Goal: Information Seeking & Learning: Compare options

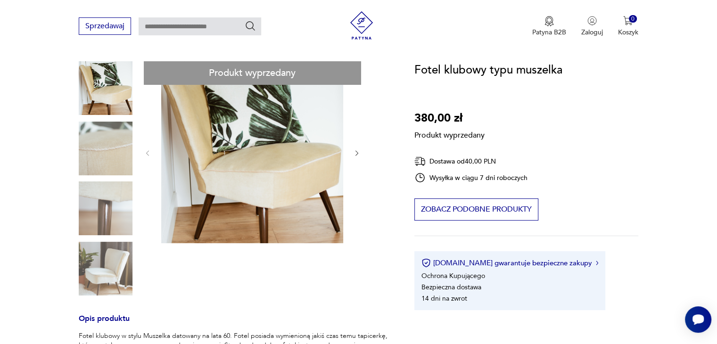
click at [356, 155] on div "Produkt wyprzedany Opis produktu Fotel klubowy w stylu Muszelka datowany na lat…" at bounding box center [235, 345] width 313 height 569
click at [358, 150] on div "Produkt wyprzedany Opis produktu Fotel klubowy w stylu Muszelka datowany na lat…" at bounding box center [235, 345] width 313 height 569
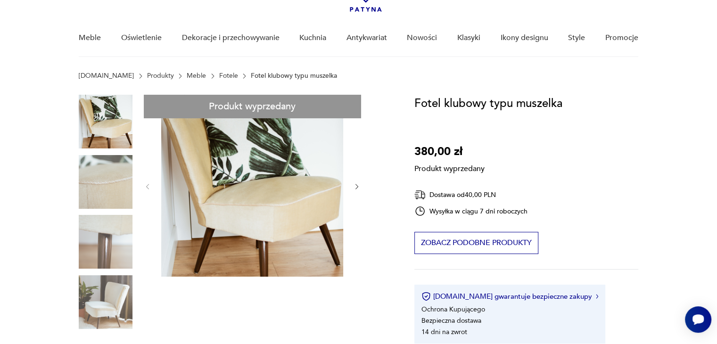
scroll to position [47, 0]
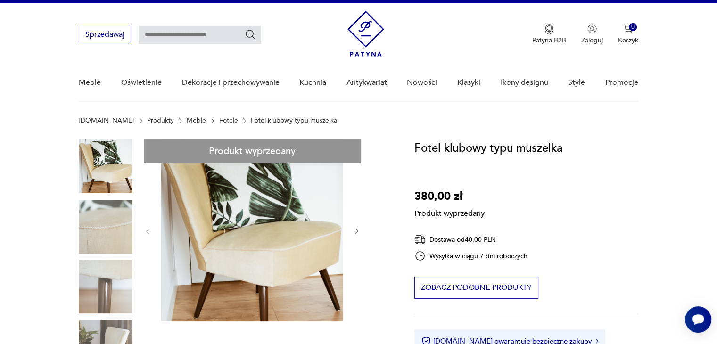
scroll to position [0, 0]
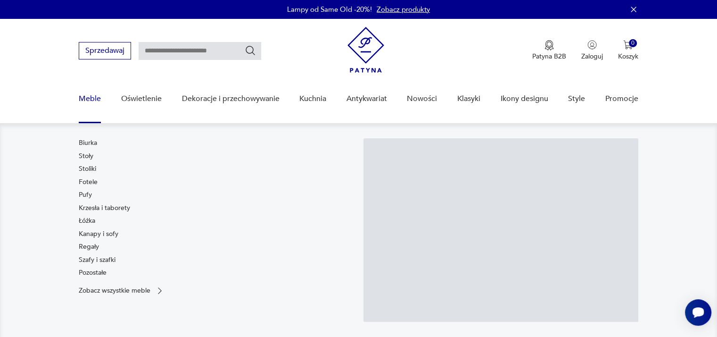
click at [94, 182] on link "Fotele" at bounding box center [88, 181] width 19 height 9
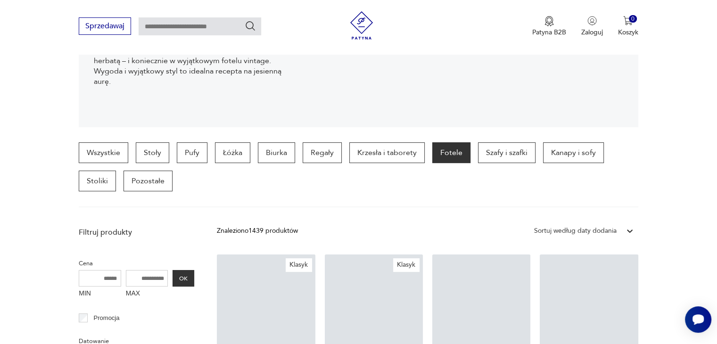
scroll to position [296, 0]
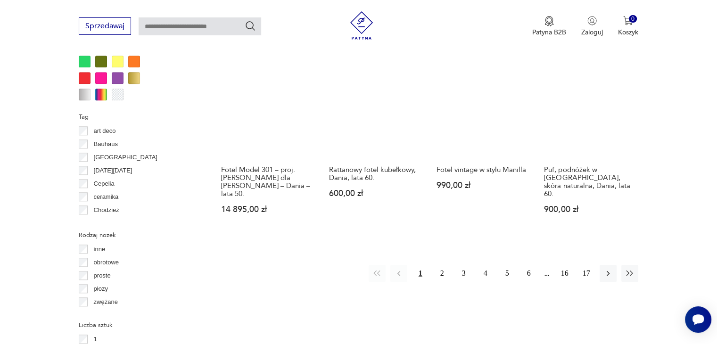
scroll to position [957, 0]
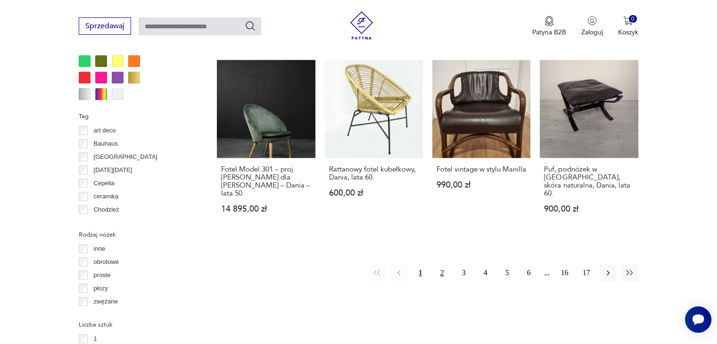
click at [444, 264] on button "2" at bounding box center [442, 272] width 17 height 17
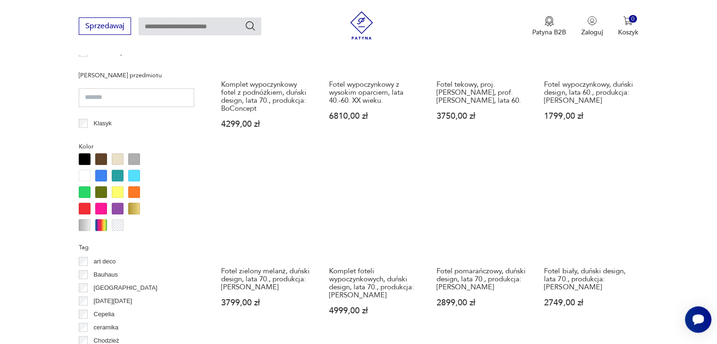
scroll to position [910, 0]
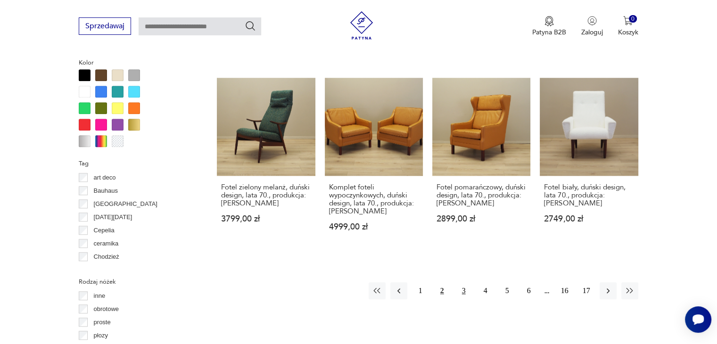
click at [462, 282] on button "3" at bounding box center [463, 290] width 17 height 17
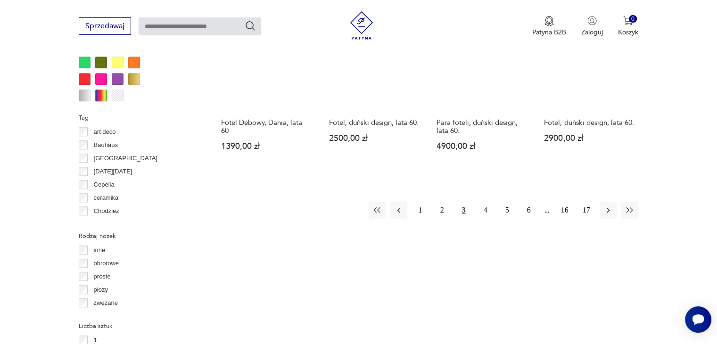
scroll to position [957, 0]
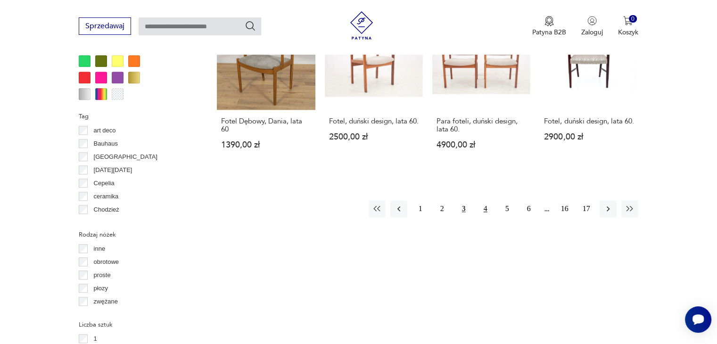
click at [484, 200] on button "4" at bounding box center [485, 208] width 17 height 17
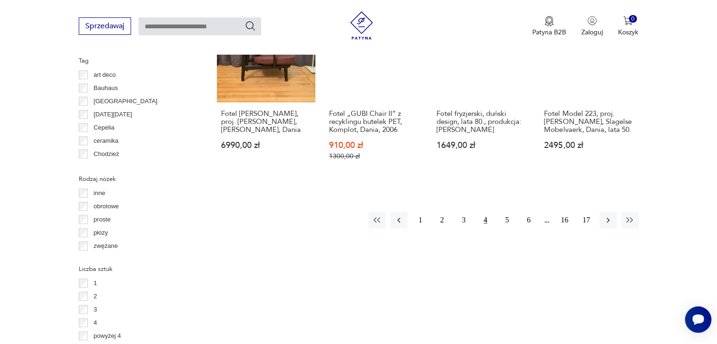
scroll to position [957, 0]
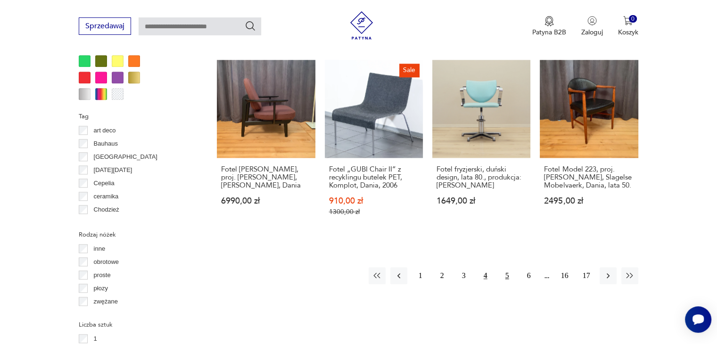
click at [512, 267] on button "5" at bounding box center [507, 275] width 17 height 17
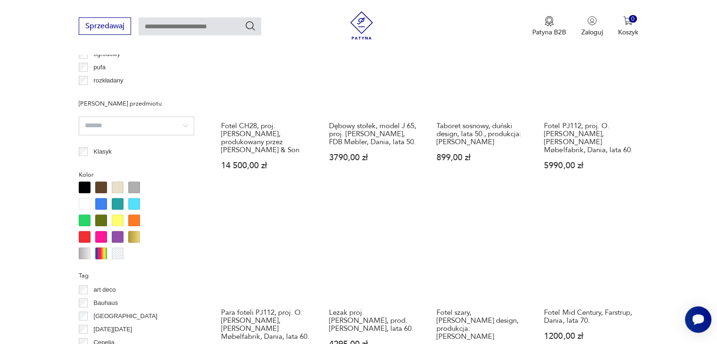
scroll to position [910, 0]
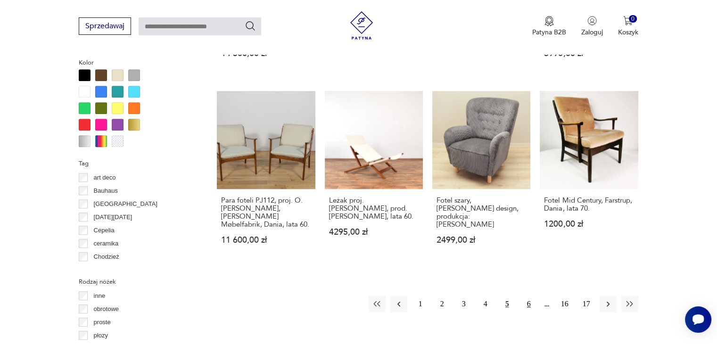
click at [528, 296] on button "6" at bounding box center [528, 304] width 17 height 17
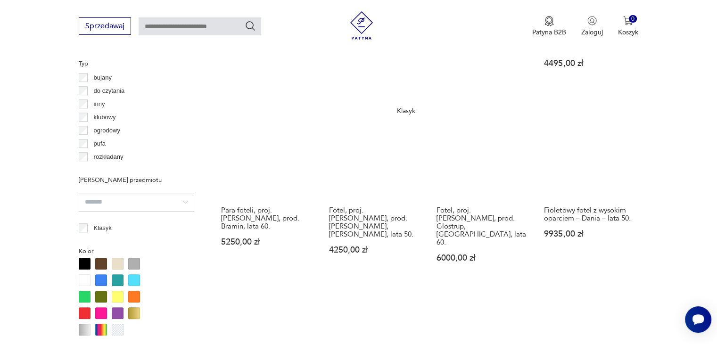
scroll to position [910, 0]
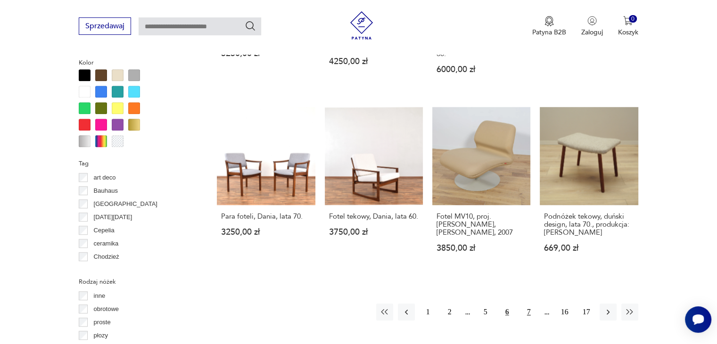
click at [533, 304] on button "7" at bounding box center [528, 312] width 17 height 17
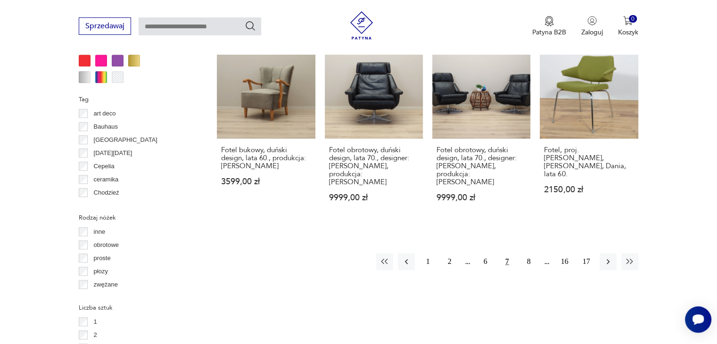
scroll to position [1051, 0]
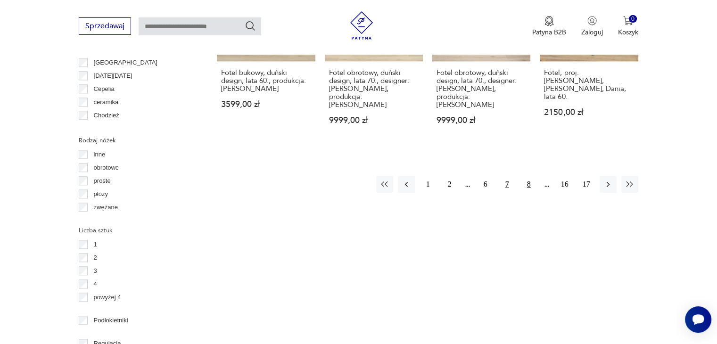
click at [532, 176] on button "8" at bounding box center [528, 184] width 17 height 17
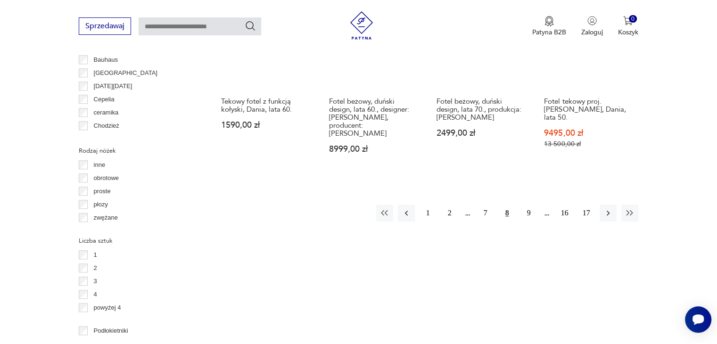
scroll to position [1051, 0]
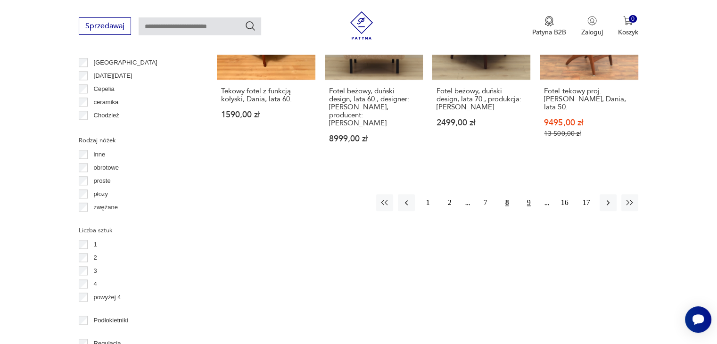
click at [531, 194] on button "9" at bounding box center [528, 202] width 17 height 17
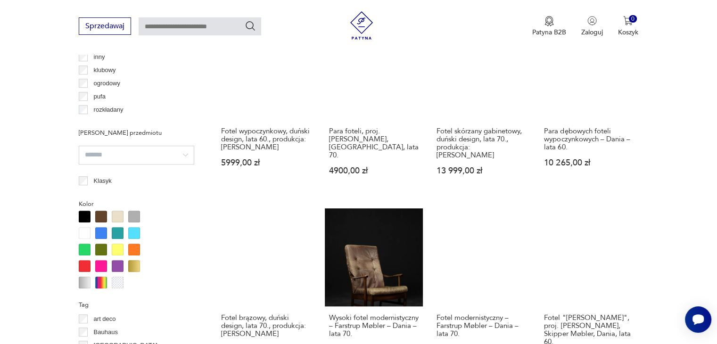
scroll to position [1004, 0]
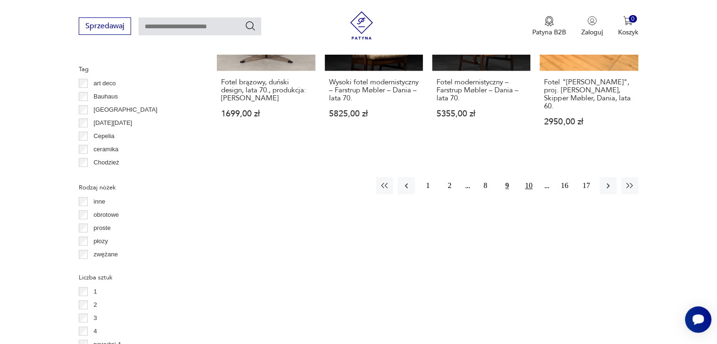
click at [528, 177] on button "10" at bounding box center [528, 185] width 17 height 17
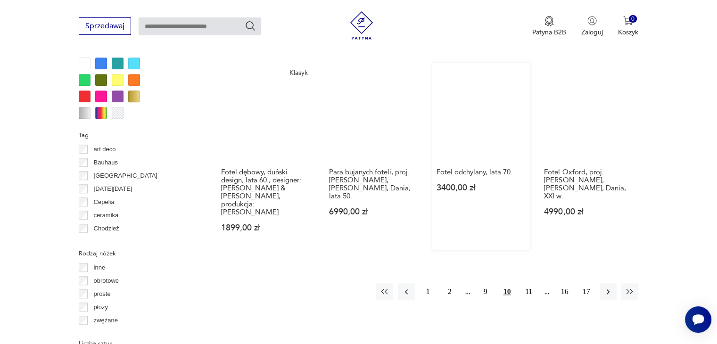
scroll to position [957, 0]
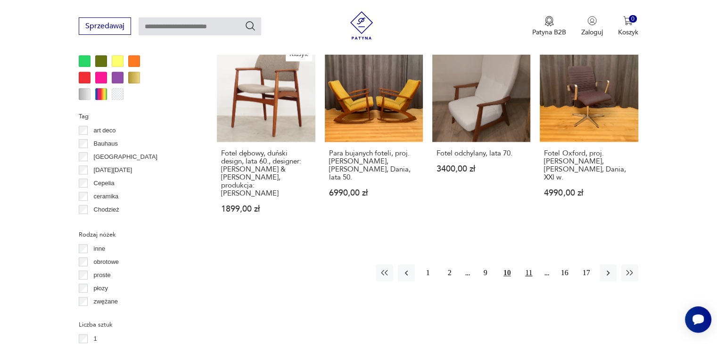
click at [532, 264] on button "11" at bounding box center [528, 272] width 17 height 17
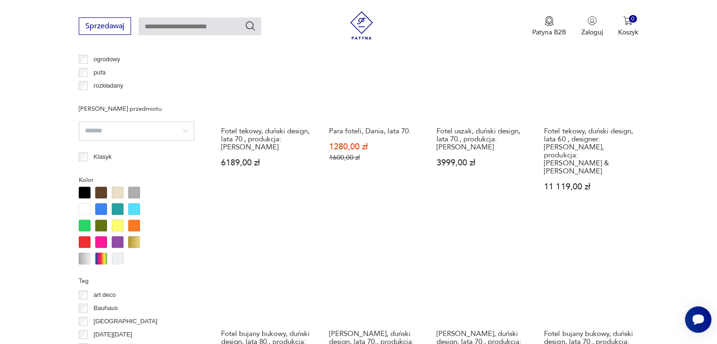
scroll to position [910, 0]
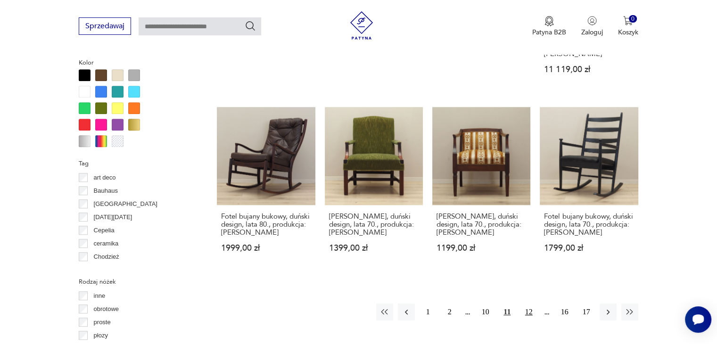
click at [528, 304] on button "12" at bounding box center [528, 312] width 17 height 17
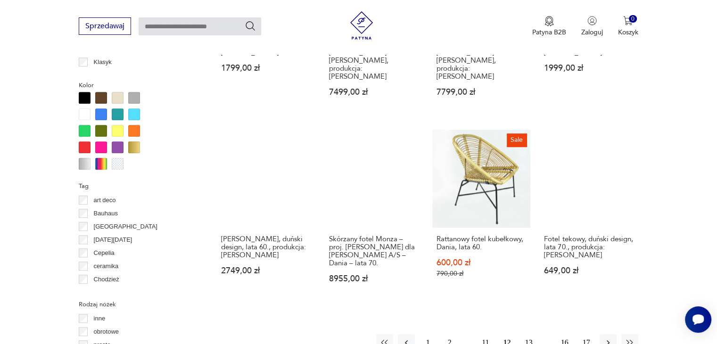
scroll to position [1004, 0]
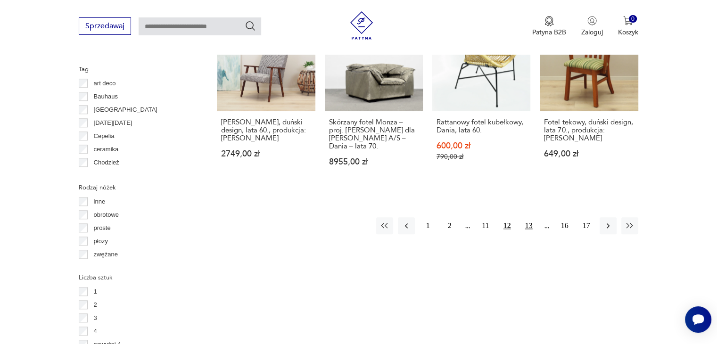
click at [528, 217] on button "13" at bounding box center [528, 225] width 17 height 17
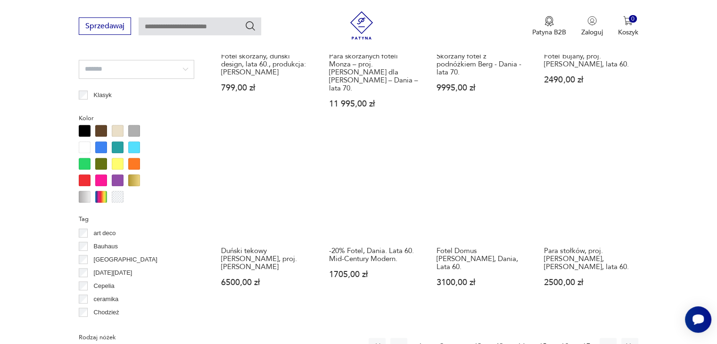
scroll to position [863, 0]
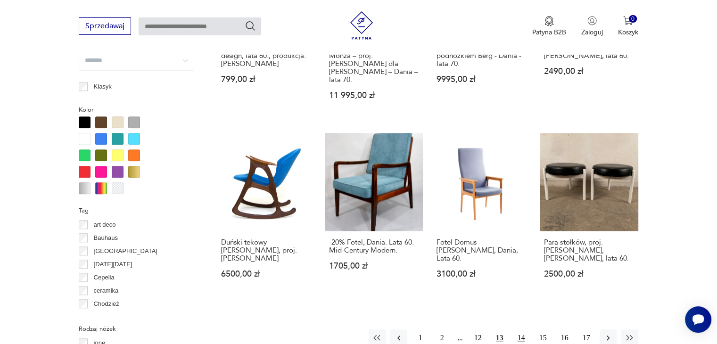
click at [518, 329] on button "14" at bounding box center [521, 337] width 17 height 17
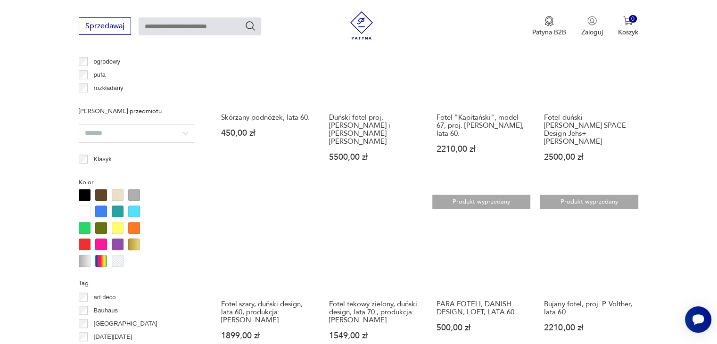
scroll to position [910, 0]
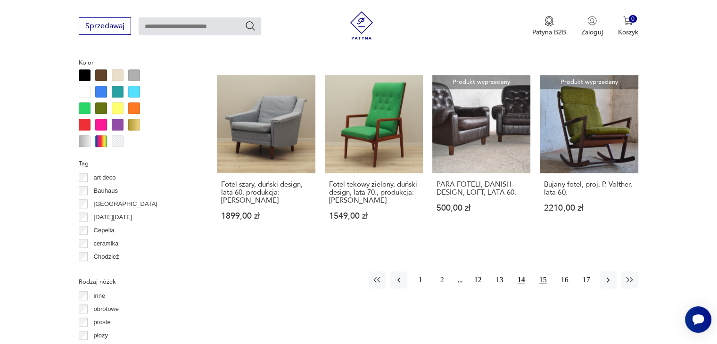
click at [542, 271] on button "15" at bounding box center [543, 279] width 17 height 17
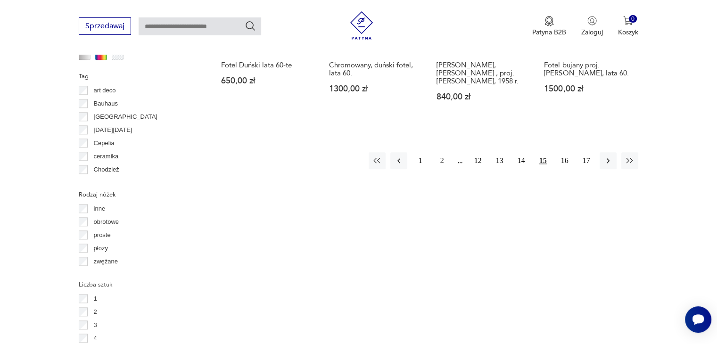
scroll to position [1004, 0]
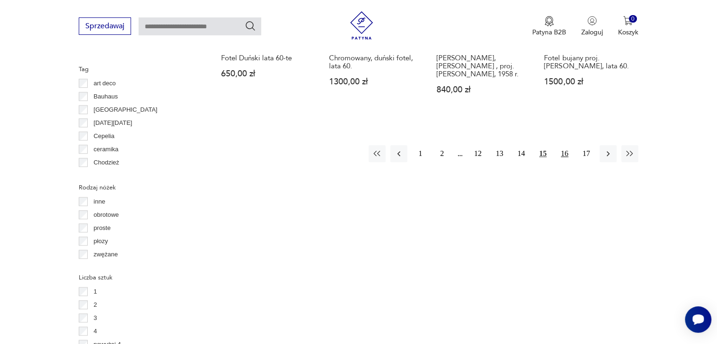
click at [567, 153] on button "16" at bounding box center [564, 153] width 17 height 17
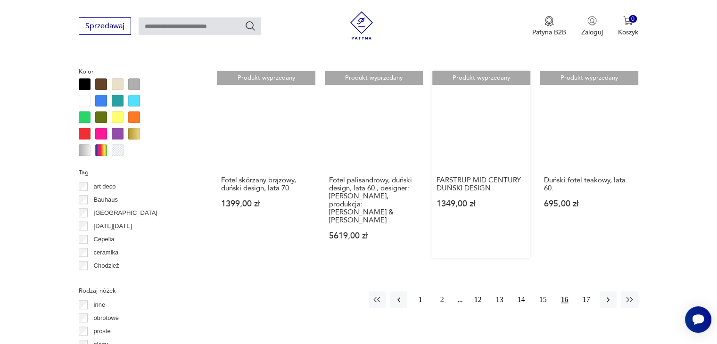
scroll to position [1004, 0]
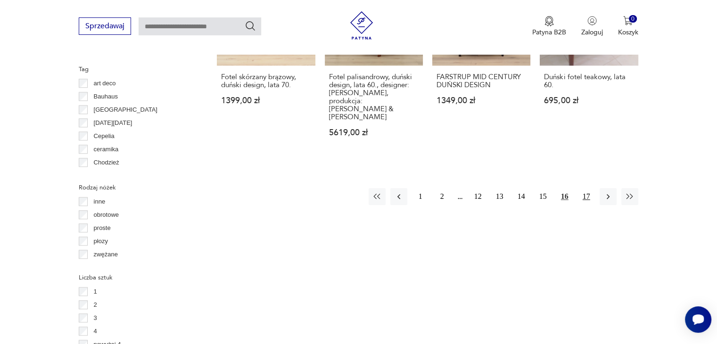
click at [591, 188] on button "17" at bounding box center [586, 196] width 17 height 17
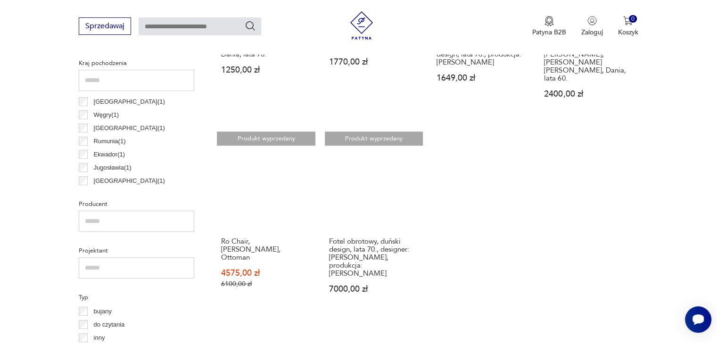
scroll to position [580, 0]
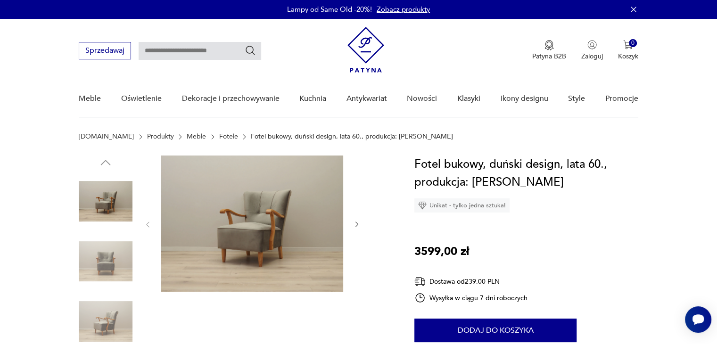
click at [357, 221] on icon "button" at bounding box center [357, 225] width 8 height 8
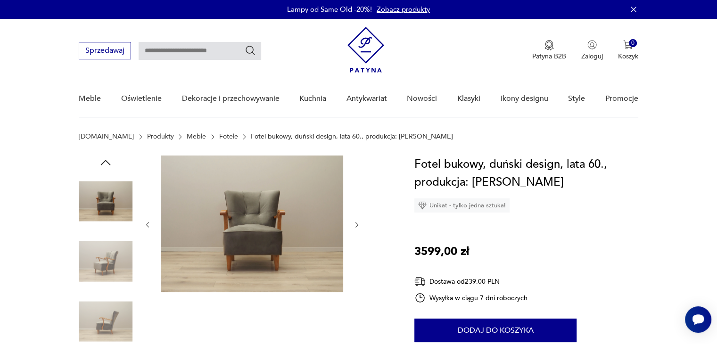
click at [357, 221] on icon "button" at bounding box center [357, 225] width 8 height 8
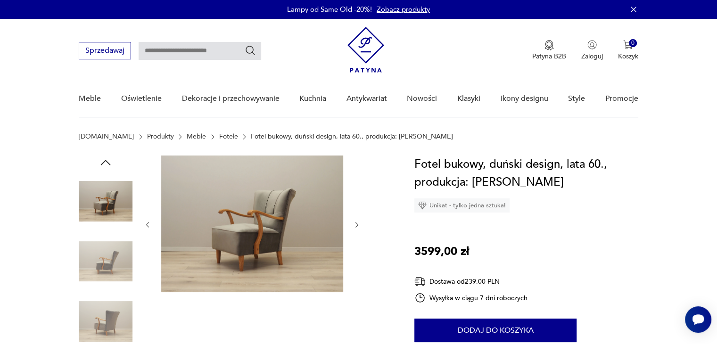
click at [357, 221] on icon "button" at bounding box center [357, 225] width 8 height 8
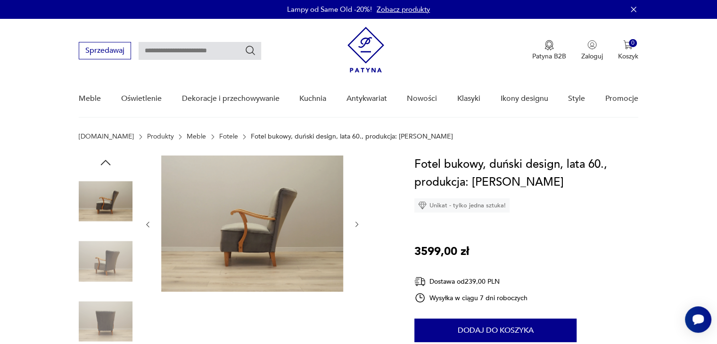
click at [357, 221] on icon "button" at bounding box center [357, 225] width 8 height 8
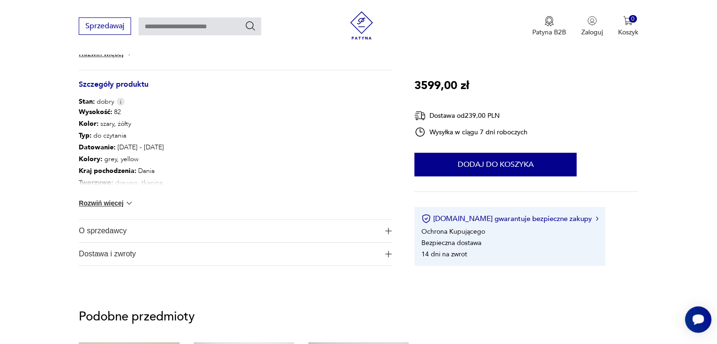
scroll to position [518, 0]
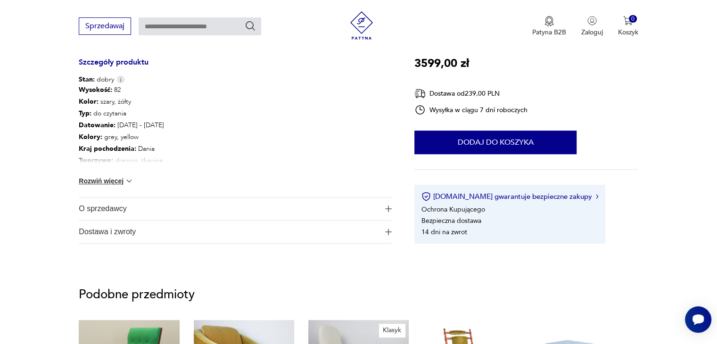
click at [130, 180] on img at bounding box center [128, 180] width 9 height 9
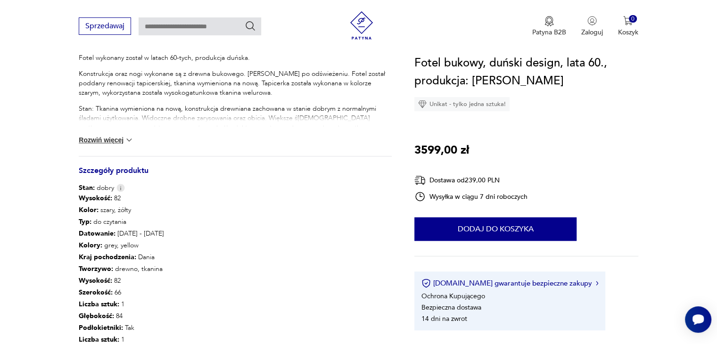
scroll to position [283, 0]
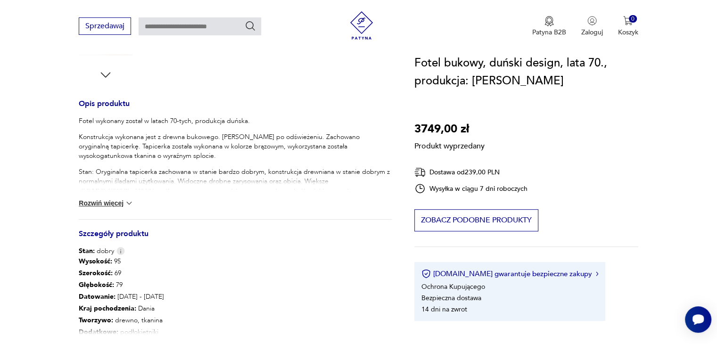
scroll to position [424, 0]
